Goal: Check status

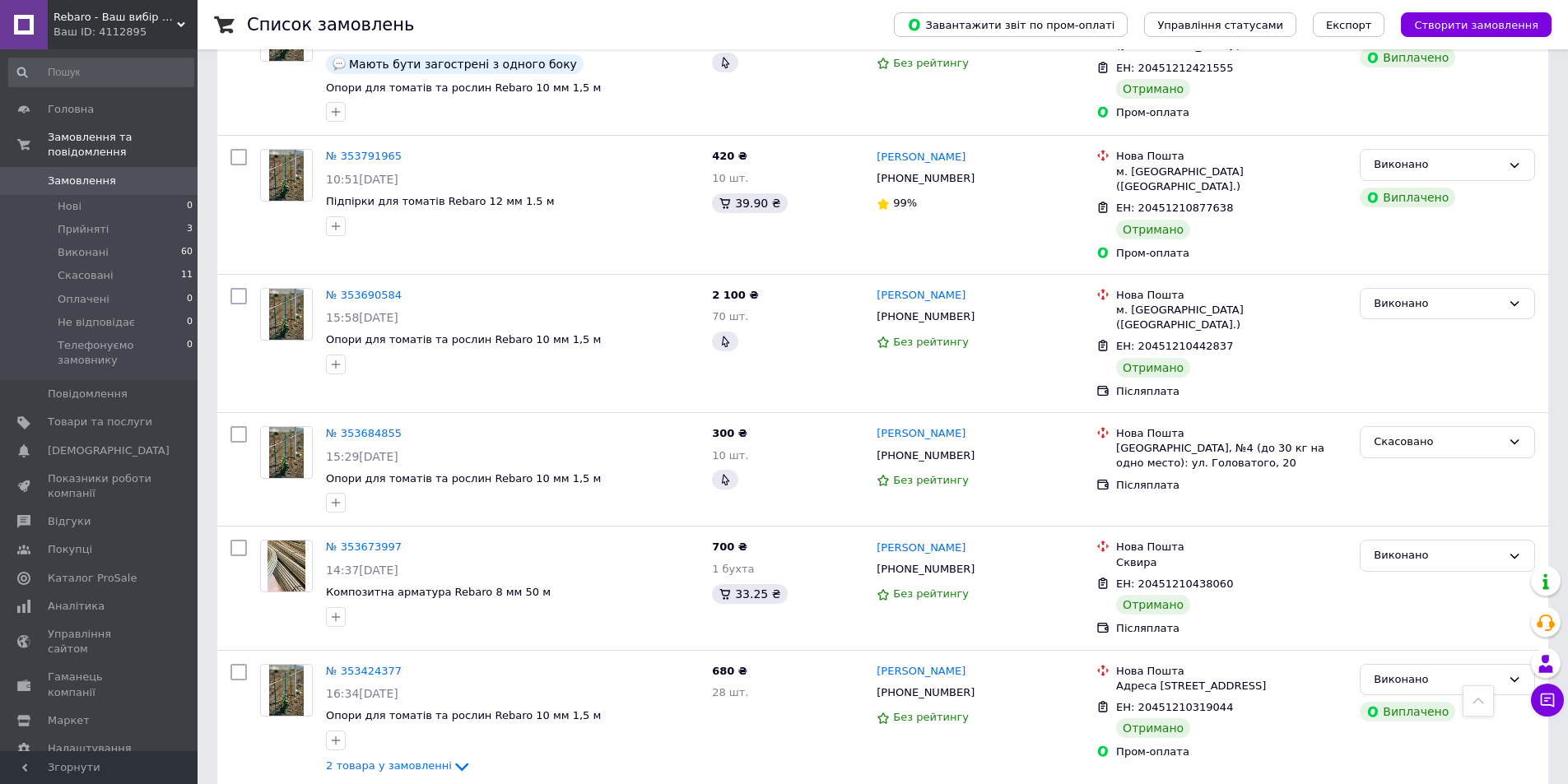
scroll to position [2304, 0]
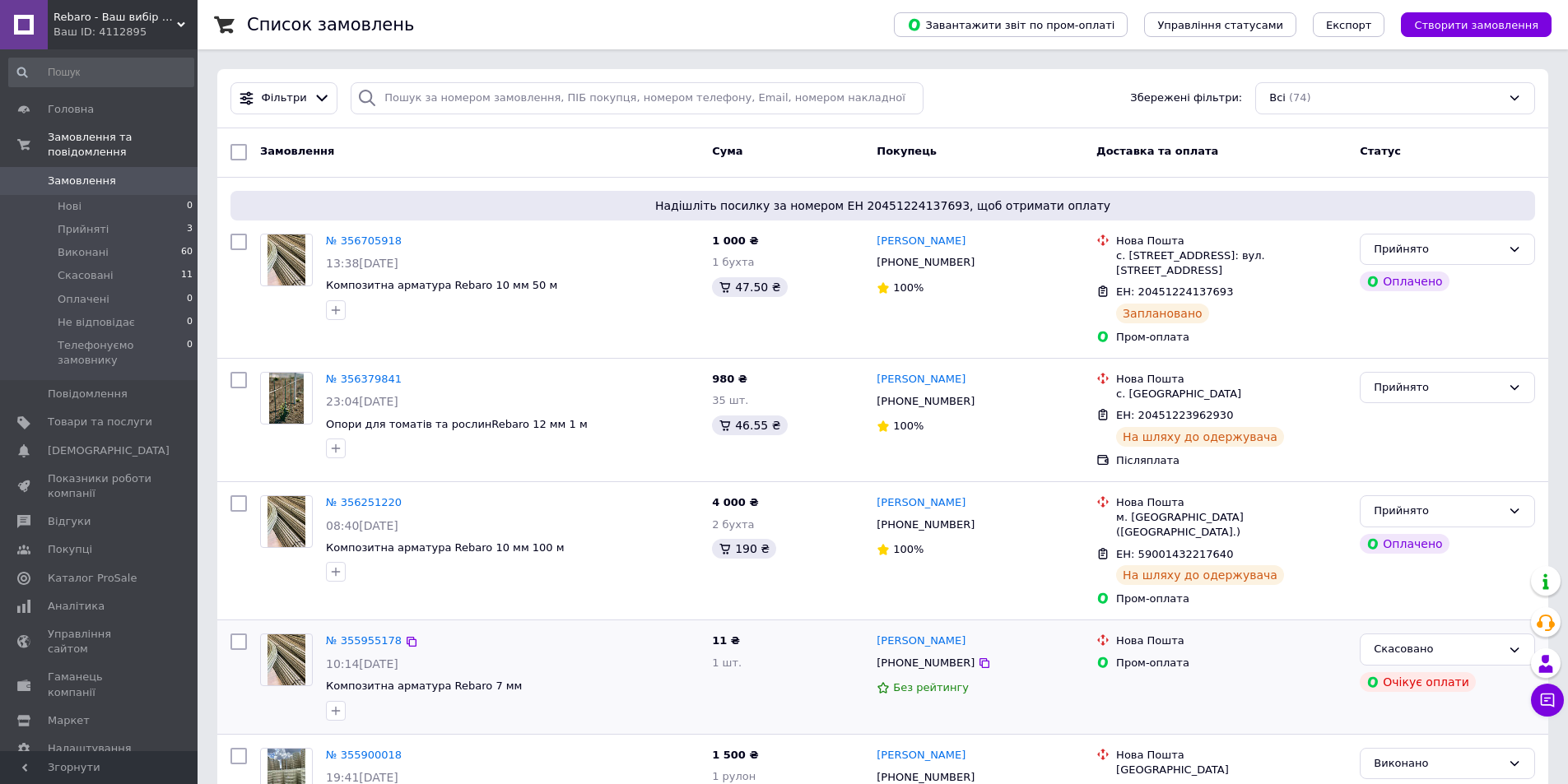
click at [687, 628] on div "№ 355955178 10:14[DATE] Композитна арматура Rebaro 7 мм" at bounding box center [512, 677] width 386 height 100
click at [168, 218] on li "Прийняті 3" at bounding box center [101, 230] width 203 height 23
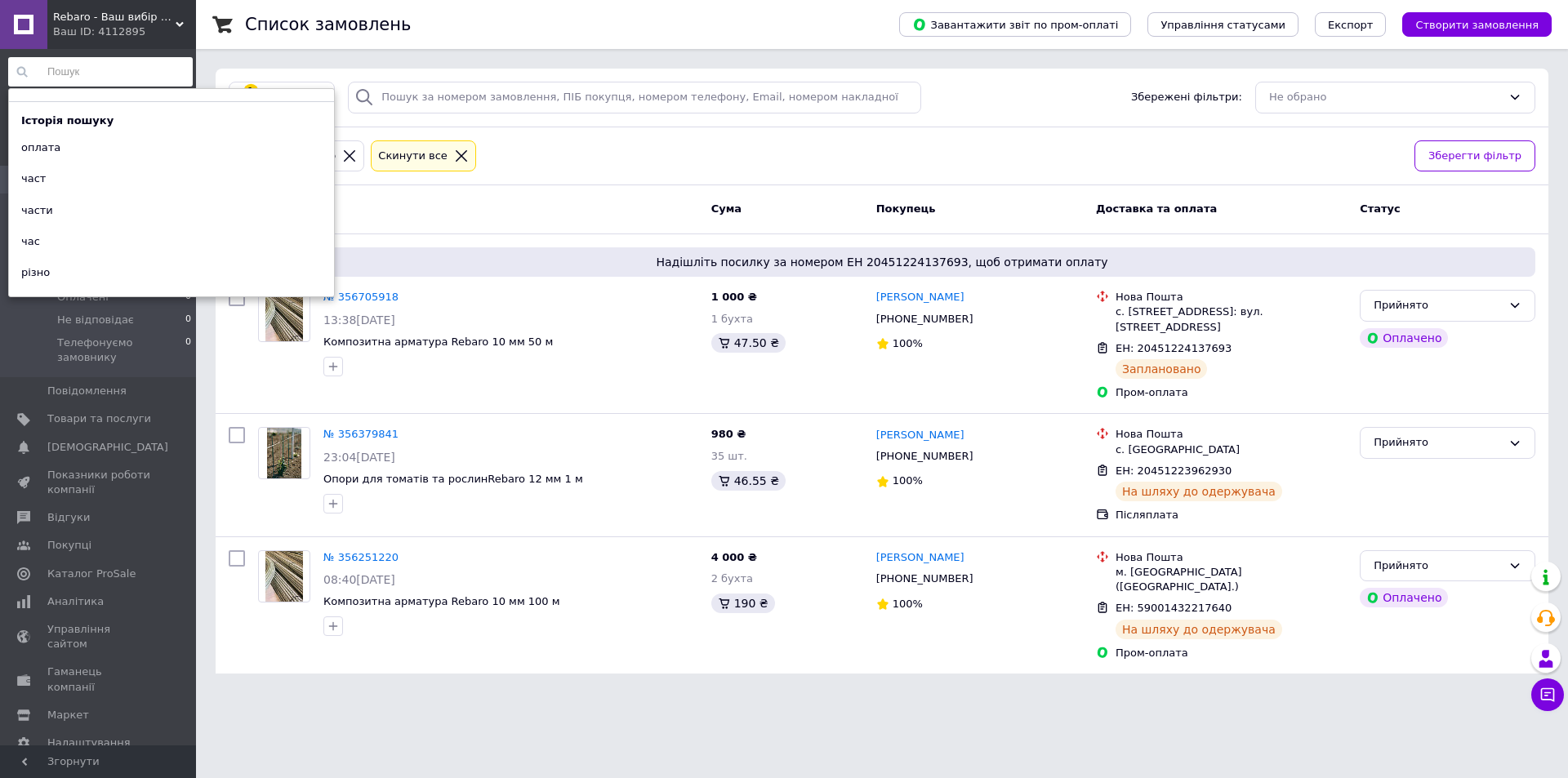
drag, startPoint x: 0, startPoint y: 0, endPoint x: 40, endPoint y: 55, distance: 68.0
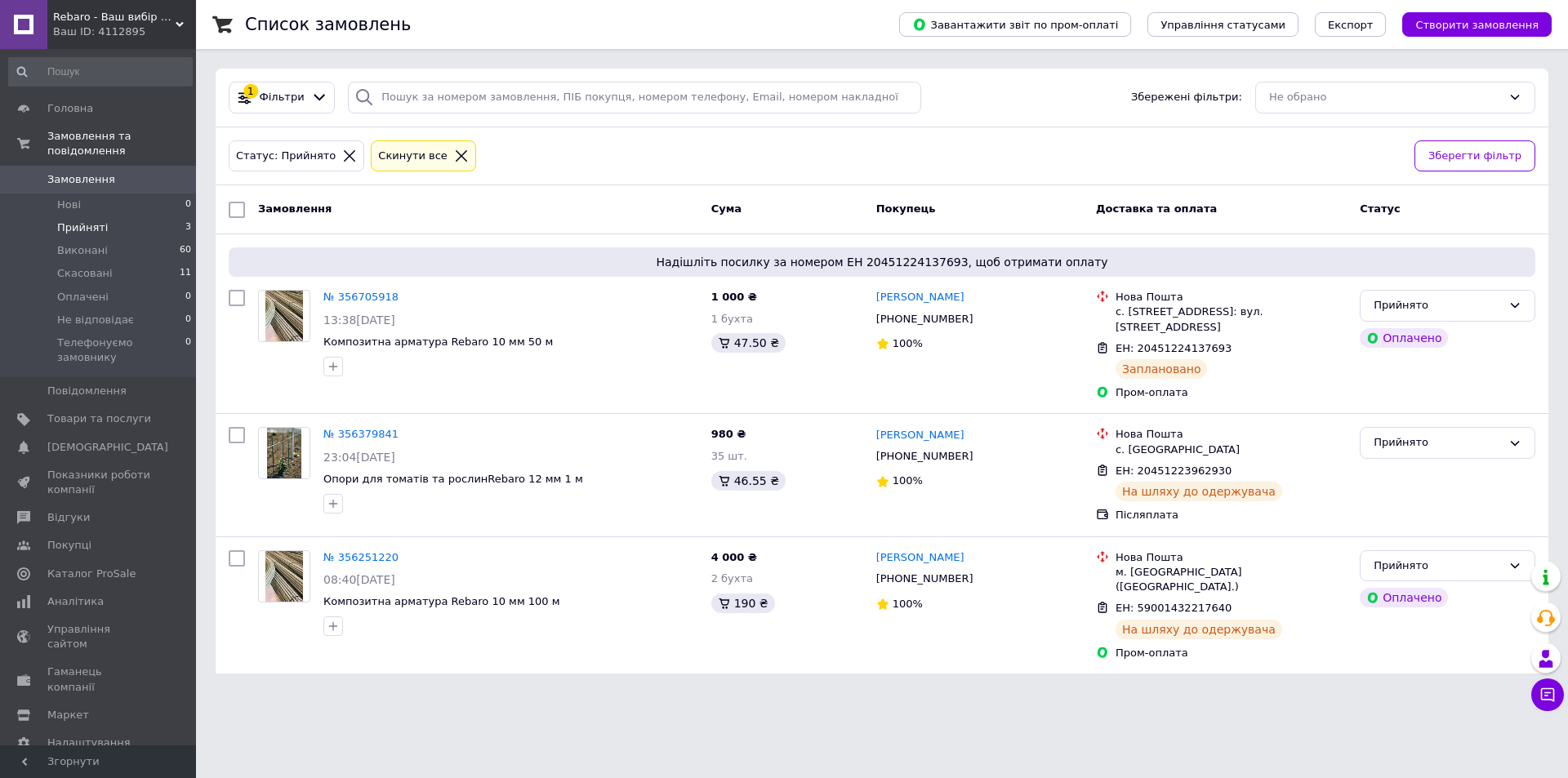
click at [40, 55] on div "Головна Замовлення та повідомлення Замовлення 0 Нові 0 Прийняті 3 Виконані 60 С…" at bounding box center [100, 399] width 201 height 701
